Goal: Complete application form

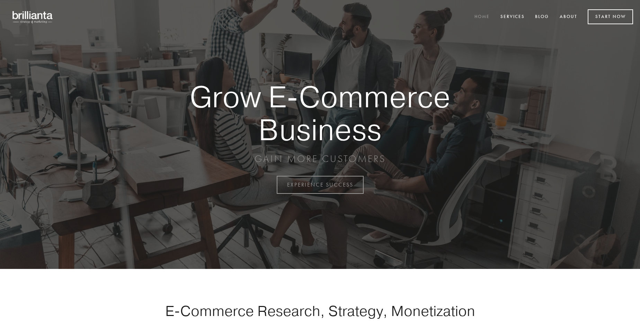
scroll to position [1815, 0]
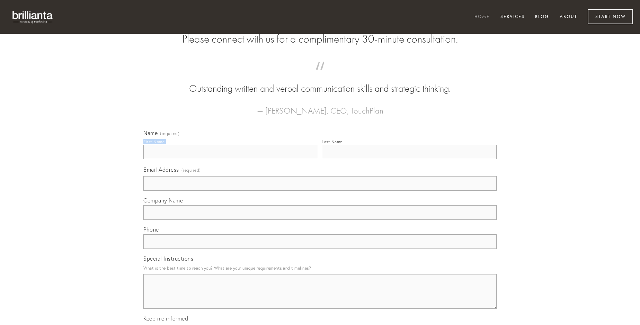
type input "[PERSON_NAME]"
click at [409, 159] on input "Last Name" at bounding box center [409, 152] width 175 height 15
type input "[PERSON_NAME]"
click at [320, 191] on input "Email Address (required)" at bounding box center [319, 183] width 353 height 15
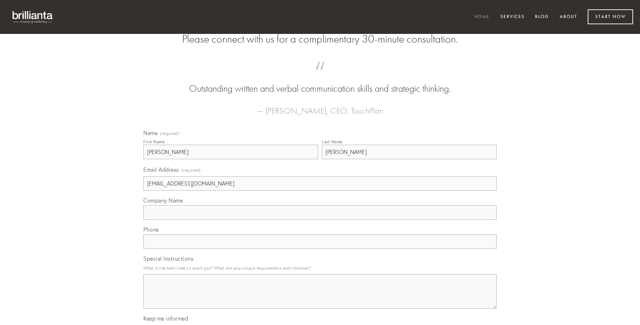
type input "[EMAIL_ADDRESS][DOMAIN_NAME]"
click at [320, 220] on input "Company Name" at bounding box center [319, 212] width 353 height 15
type input "demergo"
click at [320, 249] on input "text" at bounding box center [319, 241] width 353 height 15
click at [320, 298] on textarea "Special Instructions" at bounding box center [319, 291] width 353 height 35
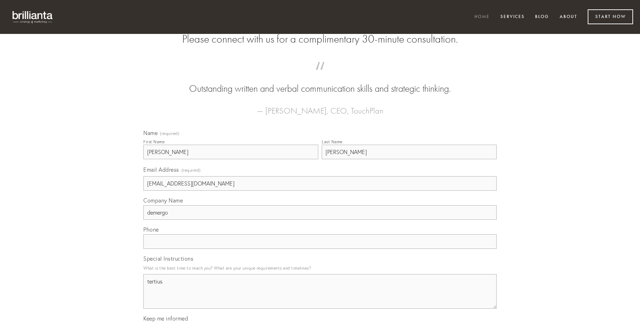
type textarea "tertius"
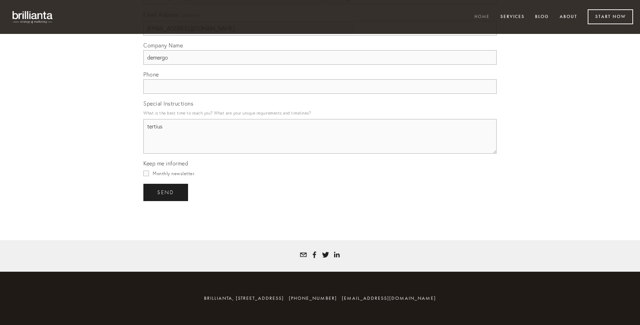
click at [166, 192] on span "send" at bounding box center [165, 192] width 17 height 6
